Goal: Task Accomplishment & Management: Use online tool/utility

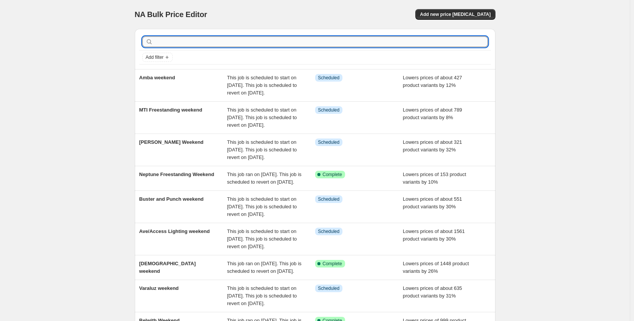
click at [204, 40] on input "text" at bounding box center [320, 41] width 333 height 11
type input "craft"
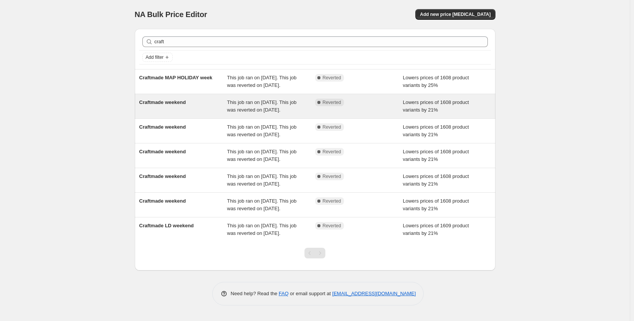
click at [199, 114] on div "Craftmade weekend" at bounding box center [183, 106] width 88 height 15
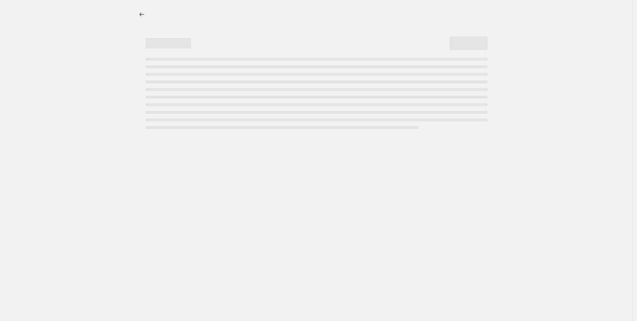
select select "percentage"
select select "no_change"
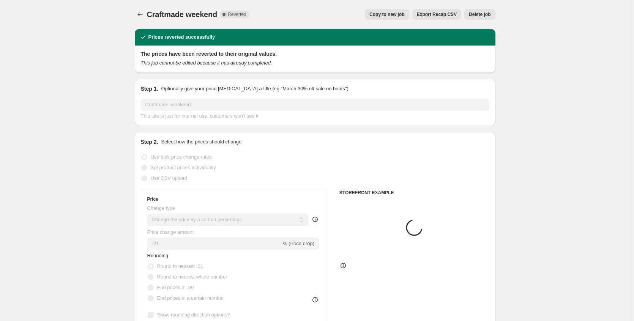
select select "collection"
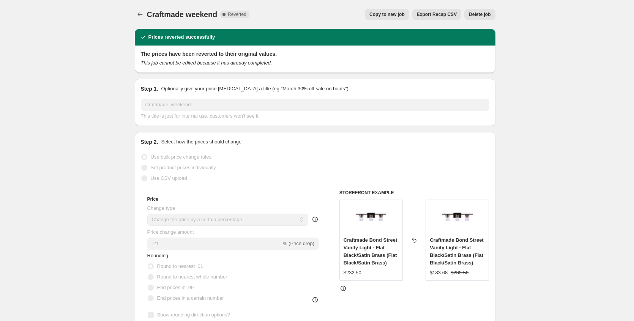
click at [399, 17] on button "Copy to new job" at bounding box center [387, 14] width 44 height 11
select select "percentage"
select select "no_change"
select select "collection"
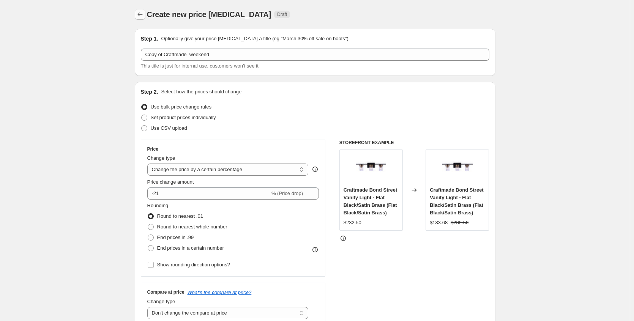
click at [143, 13] on icon "Price change jobs" at bounding box center [140, 15] width 8 height 8
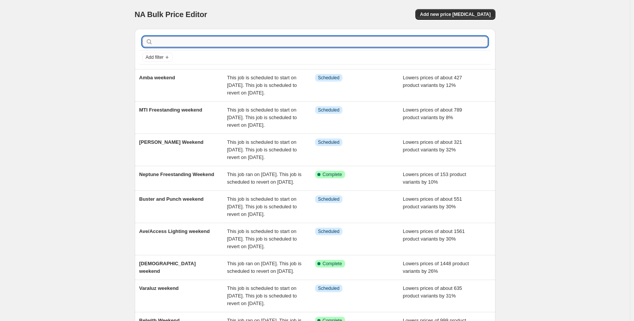
click at [183, 42] on input "text" at bounding box center [320, 41] width 333 height 11
type input "craft"
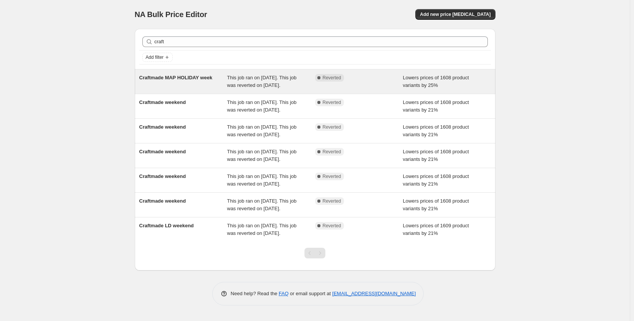
click at [183, 85] on div "Craftmade MAP HOLIDAY week" at bounding box center [183, 81] width 88 height 15
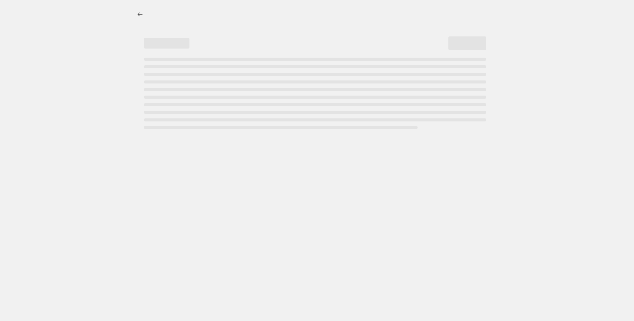
select select "percentage"
select select "no_change"
select select "collection"
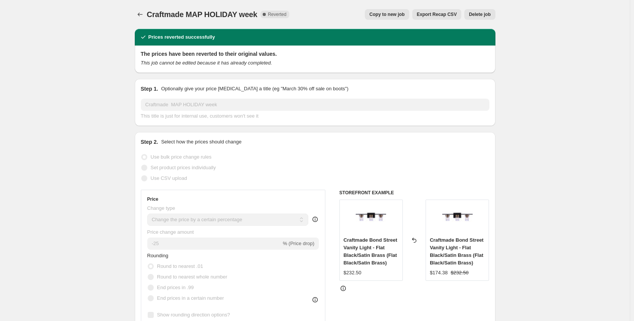
click at [390, 14] on span "Copy to new job" at bounding box center [386, 14] width 35 height 6
select select "percentage"
select select "no_change"
select select "collection"
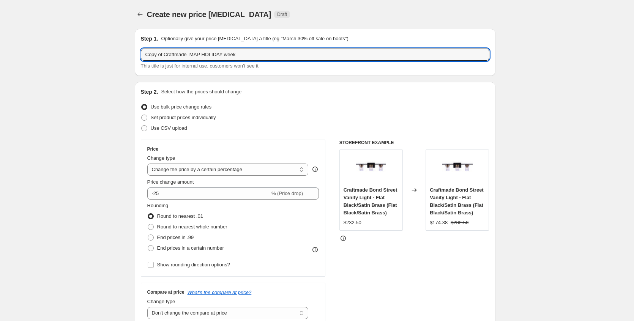
drag, startPoint x: 168, startPoint y: 55, endPoint x: 86, endPoint y: 60, distance: 81.4
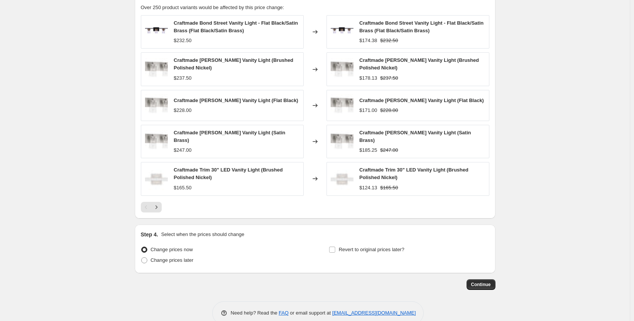
scroll to position [530, 0]
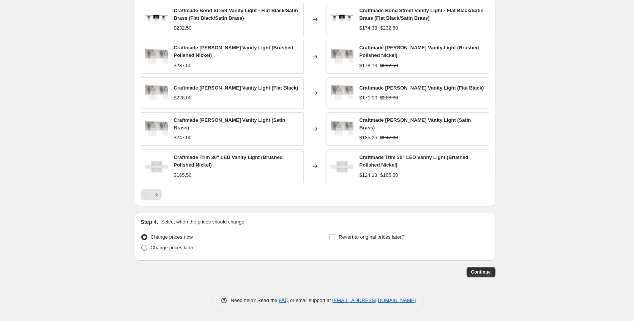
type input "Craftmade MAP HOLIDAY week"
click at [186, 249] on label "Change prices later" at bounding box center [167, 247] width 53 height 11
click at [142, 245] on input "Change prices later" at bounding box center [141, 245] width 0 height 0
radio input "true"
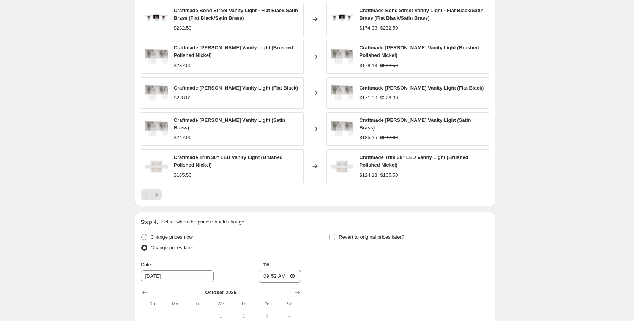
scroll to position [660, 0]
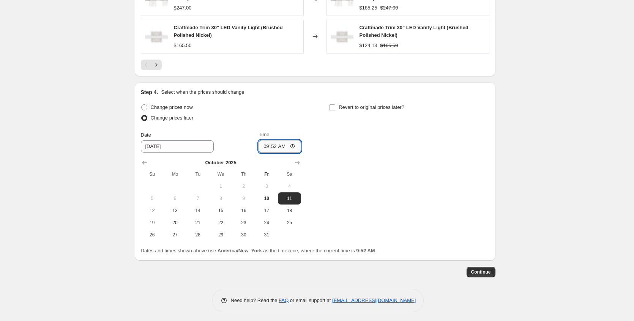
click at [296, 142] on input "09:52" at bounding box center [279, 146] width 42 height 13
click at [345, 154] on div "Change prices now Change prices later Date [DATE] Time 09:52 [DATE] Su Mo Tu We…" at bounding box center [315, 171] width 348 height 139
click at [263, 195] on span "10" at bounding box center [266, 198] width 17 height 6
type input "[DATE]"
click at [297, 143] on input "09:52" at bounding box center [279, 146] width 42 height 13
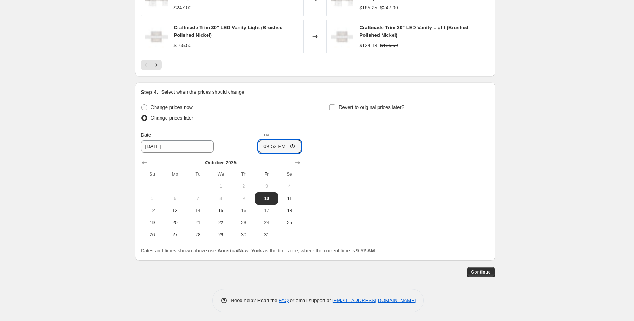
type input "21:52"
click at [395, 148] on div "Change prices now Change prices later Date [DATE] Time 21:52 [DATE] Su Mo Tu We…" at bounding box center [315, 171] width 348 height 139
click at [370, 104] on span "Revert to original prices later?" at bounding box center [371, 107] width 66 height 6
click at [335, 104] on input "Revert to original prices later?" at bounding box center [332, 107] width 6 height 6
checkbox input "true"
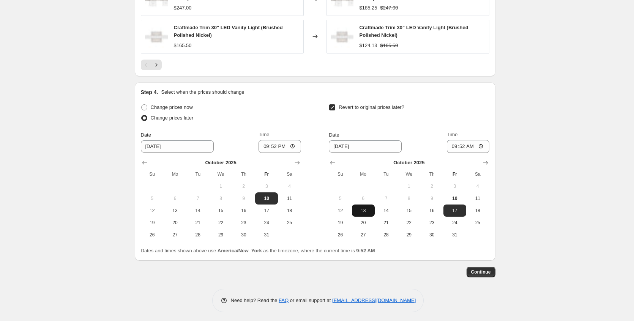
click at [369, 208] on span "13" at bounding box center [363, 211] width 17 height 6
type input "[DATE]"
click at [484, 143] on input "09:52" at bounding box center [468, 146] width 42 height 13
type input "03:52"
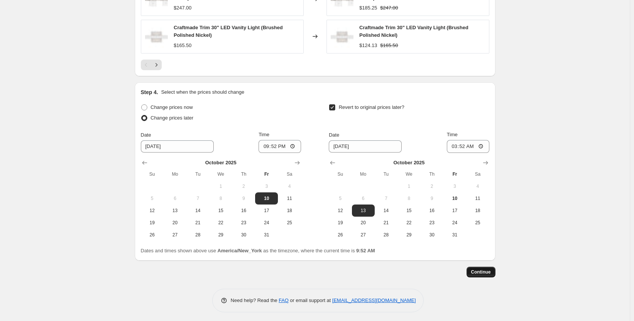
click at [487, 270] on span "Continue" at bounding box center [481, 272] width 20 height 6
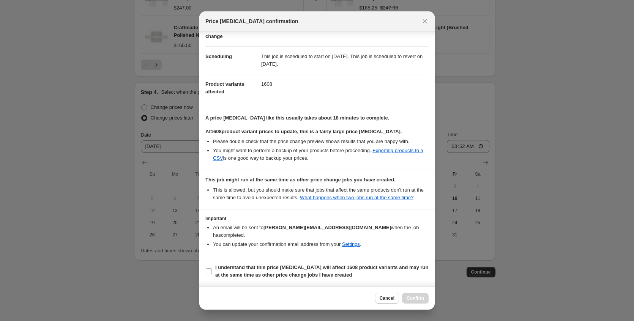
scroll to position [54, 0]
click at [254, 272] on span "I understand that this price [MEDICAL_DATA] will affect 1608 product variants a…" at bounding box center [321, 271] width 213 height 15
click at [212, 272] on input "I understand that this price [MEDICAL_DATA] will affect 1608 product variants a…" at bounding box center [209, 271] width 6 height 6
checkbox input "true"
click at [418, 299] on span "Confirm" at bounding box center [414, 298] width 17 height 6
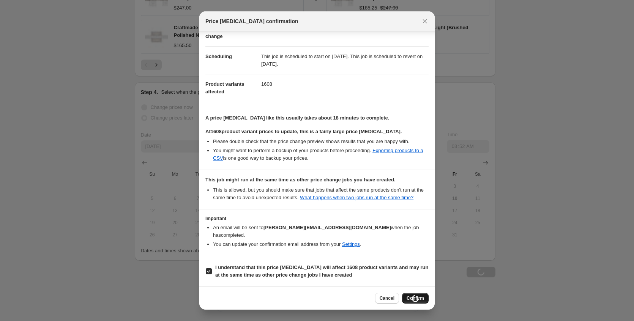
scroll to position [660, 0]
